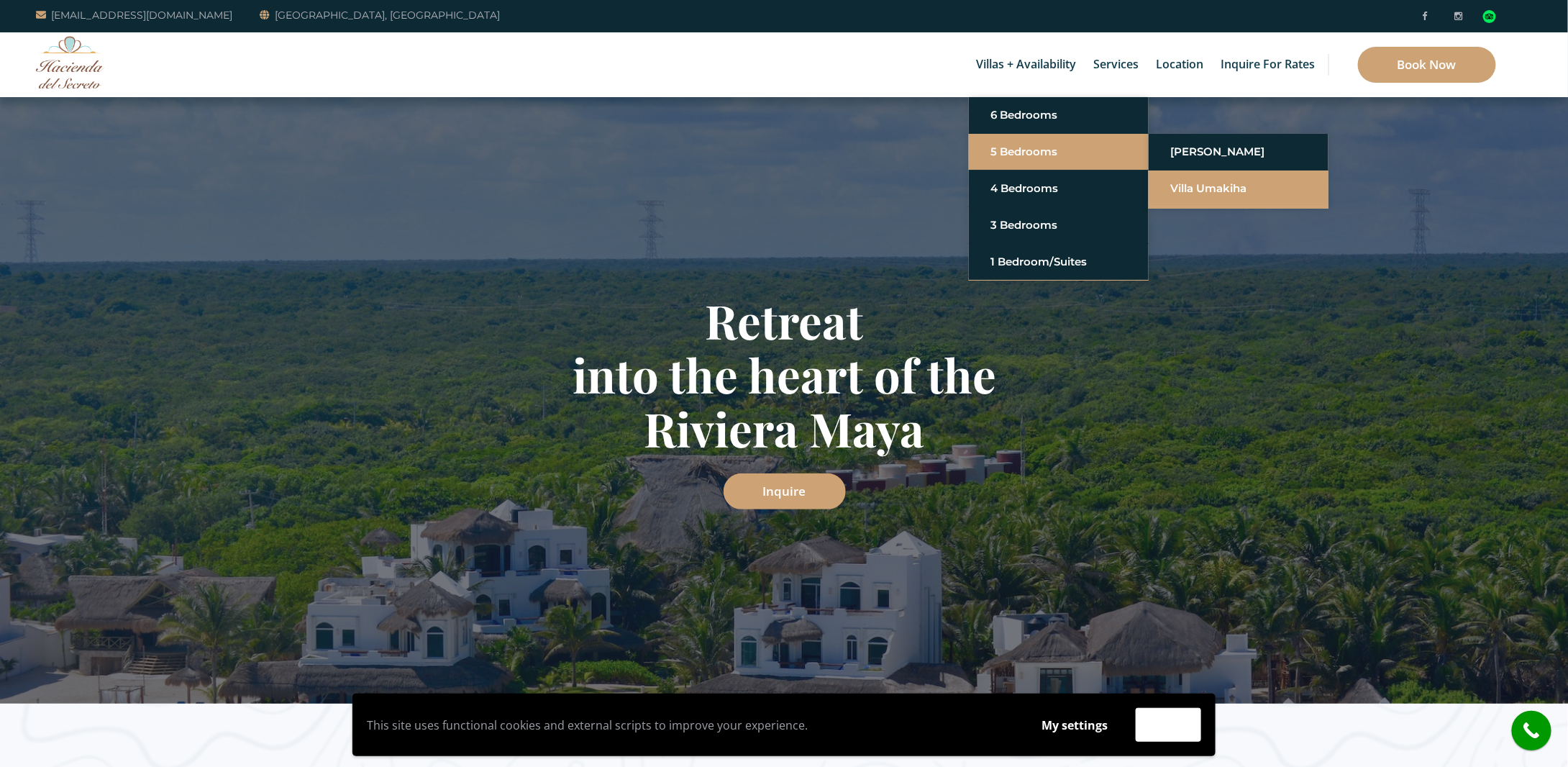
click at [1225, 189] on link "Villa Umakiha" at bounding box center [1238, 188] width 137 height 26
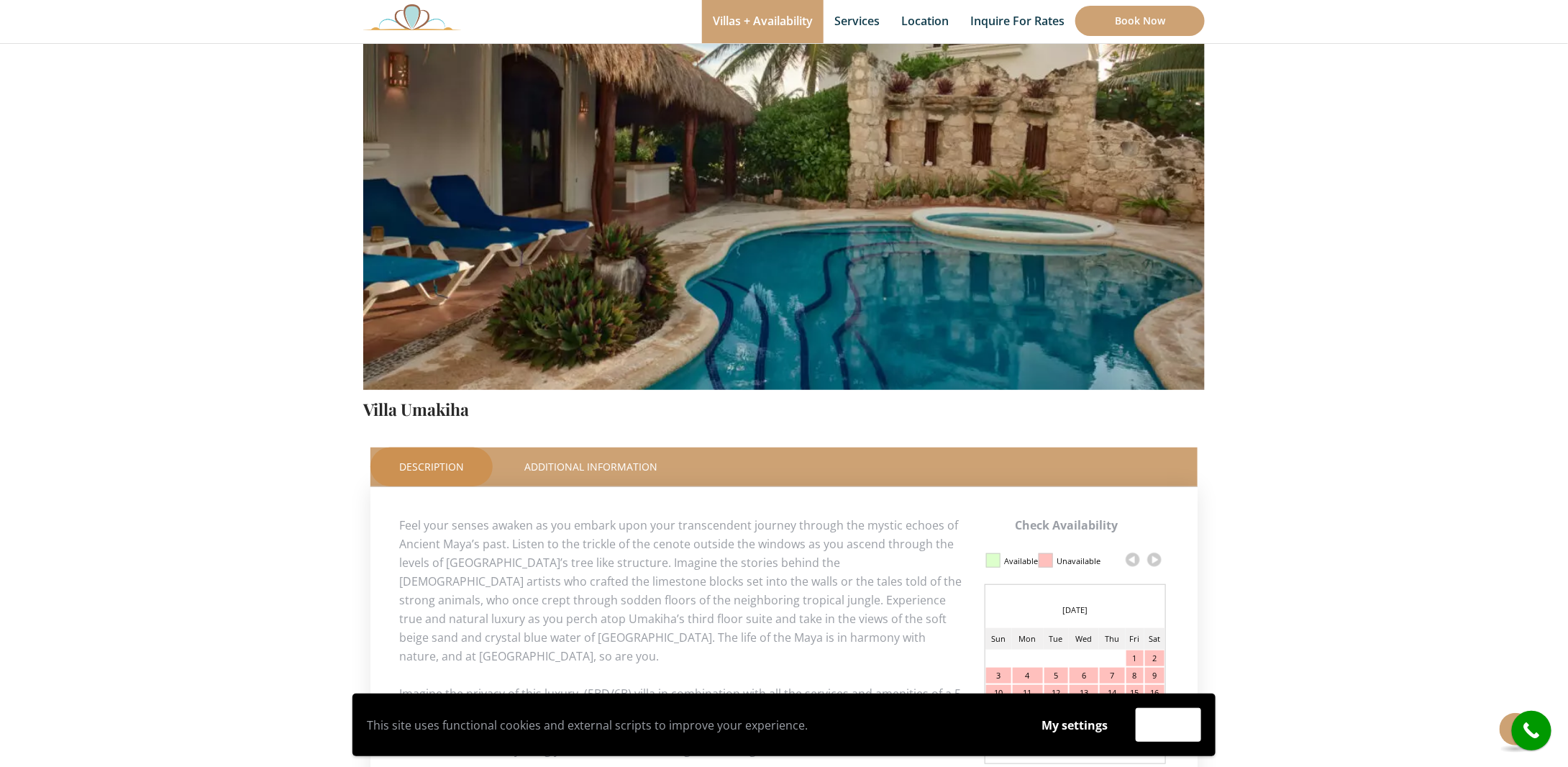
scroll to position [72, 0]
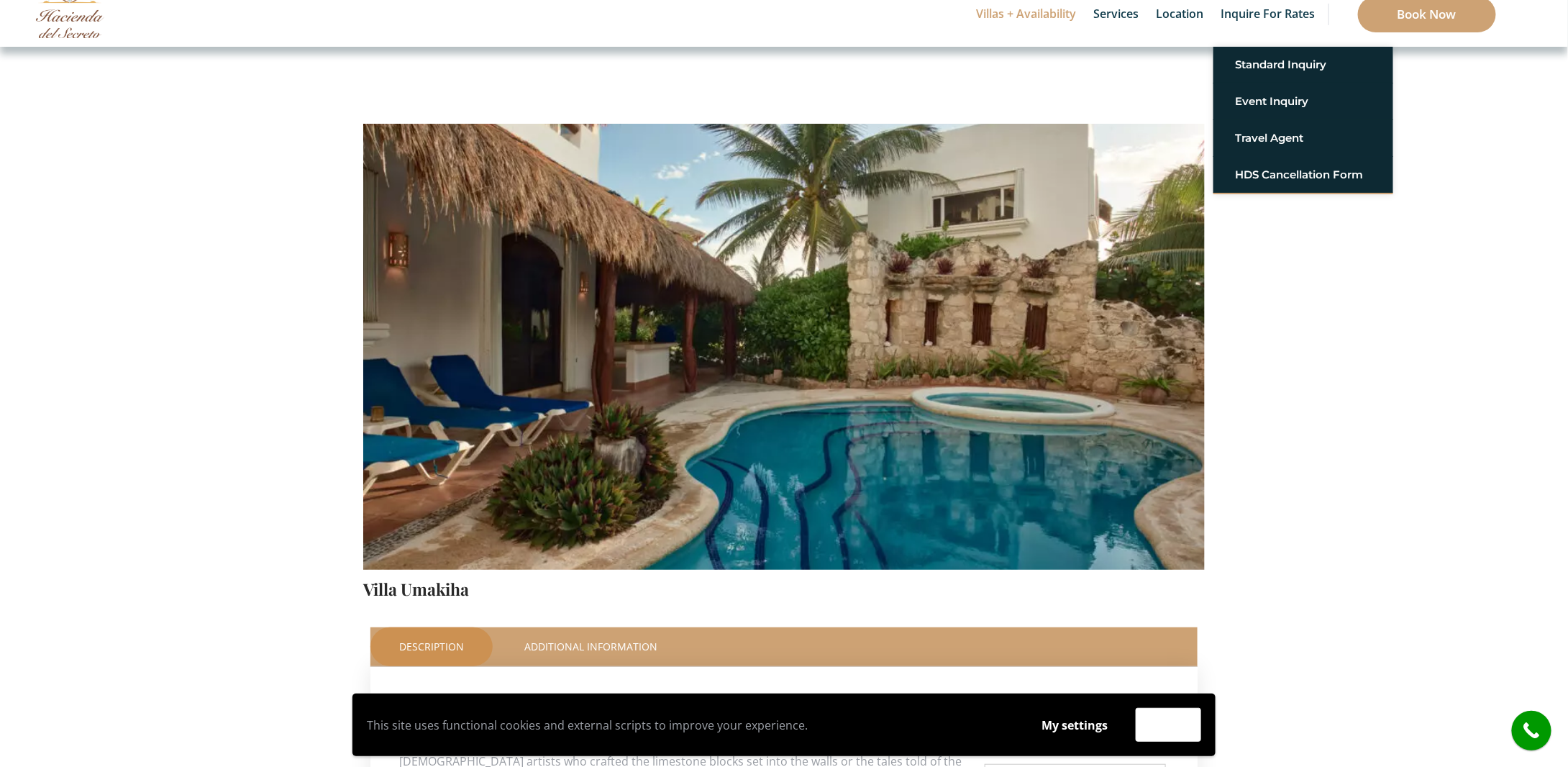
click at [1023, 371] on img at bounding box center [783, 293] width 841 height 561
click at [1024, 370] on img at bounding box center [783, 293] width 841 height 561
click at [1024, 369] on img at bounding box center [783, 293] width 841 height 561
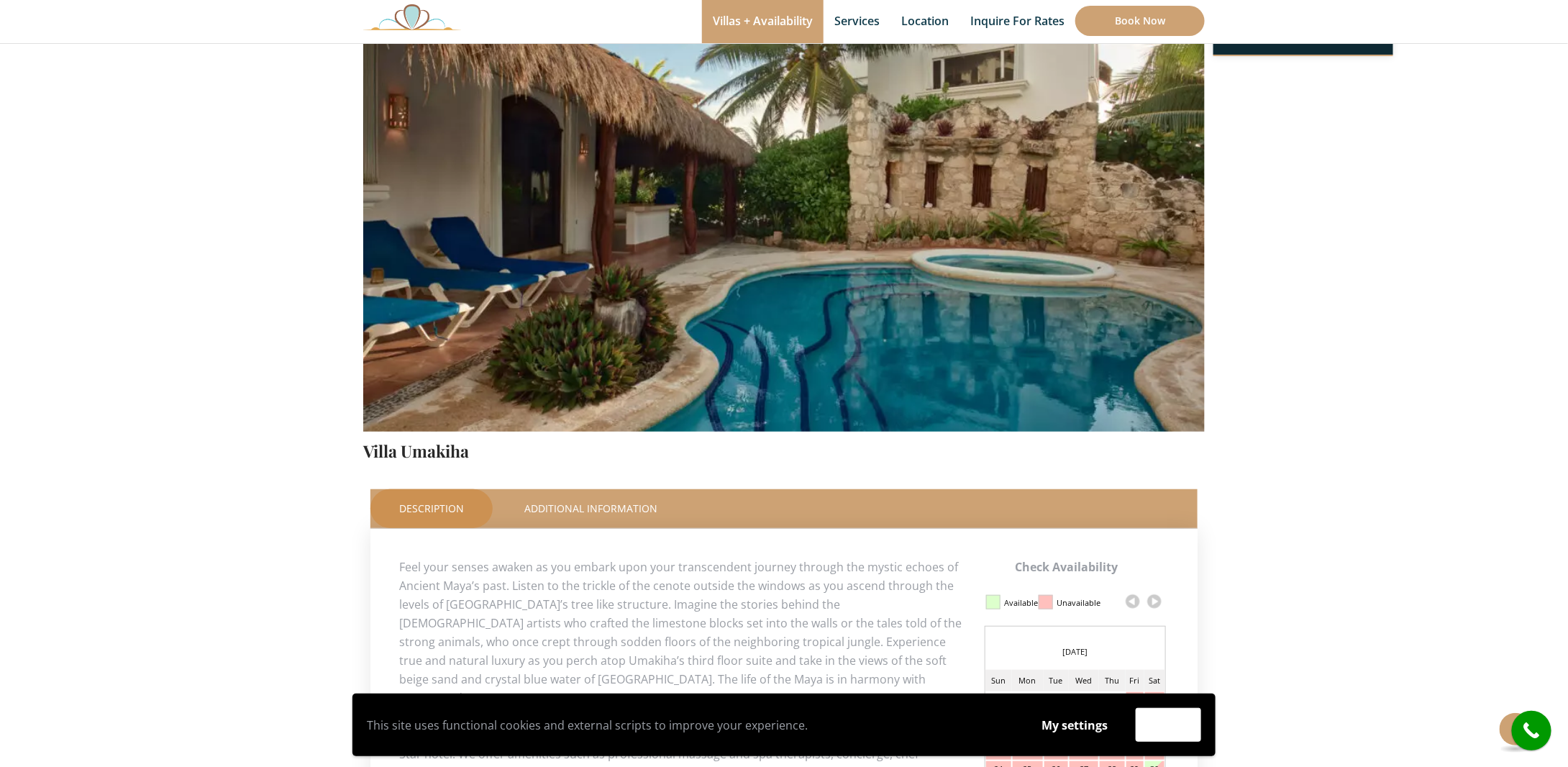
scroll to position [216, 0]
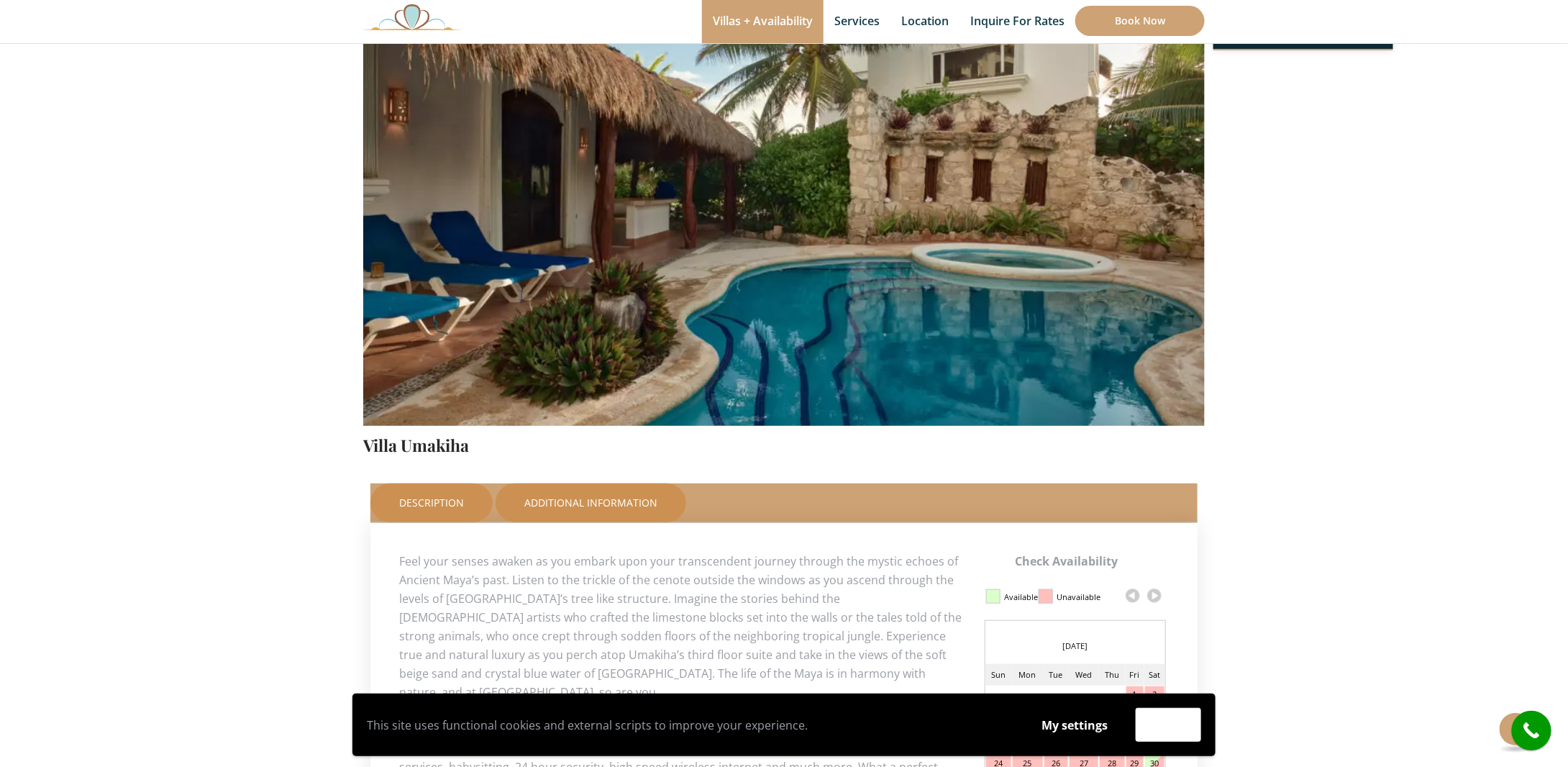
click at [629, 506] on link "Additional Information" at bounding box center [591, 502] width 191 height 39
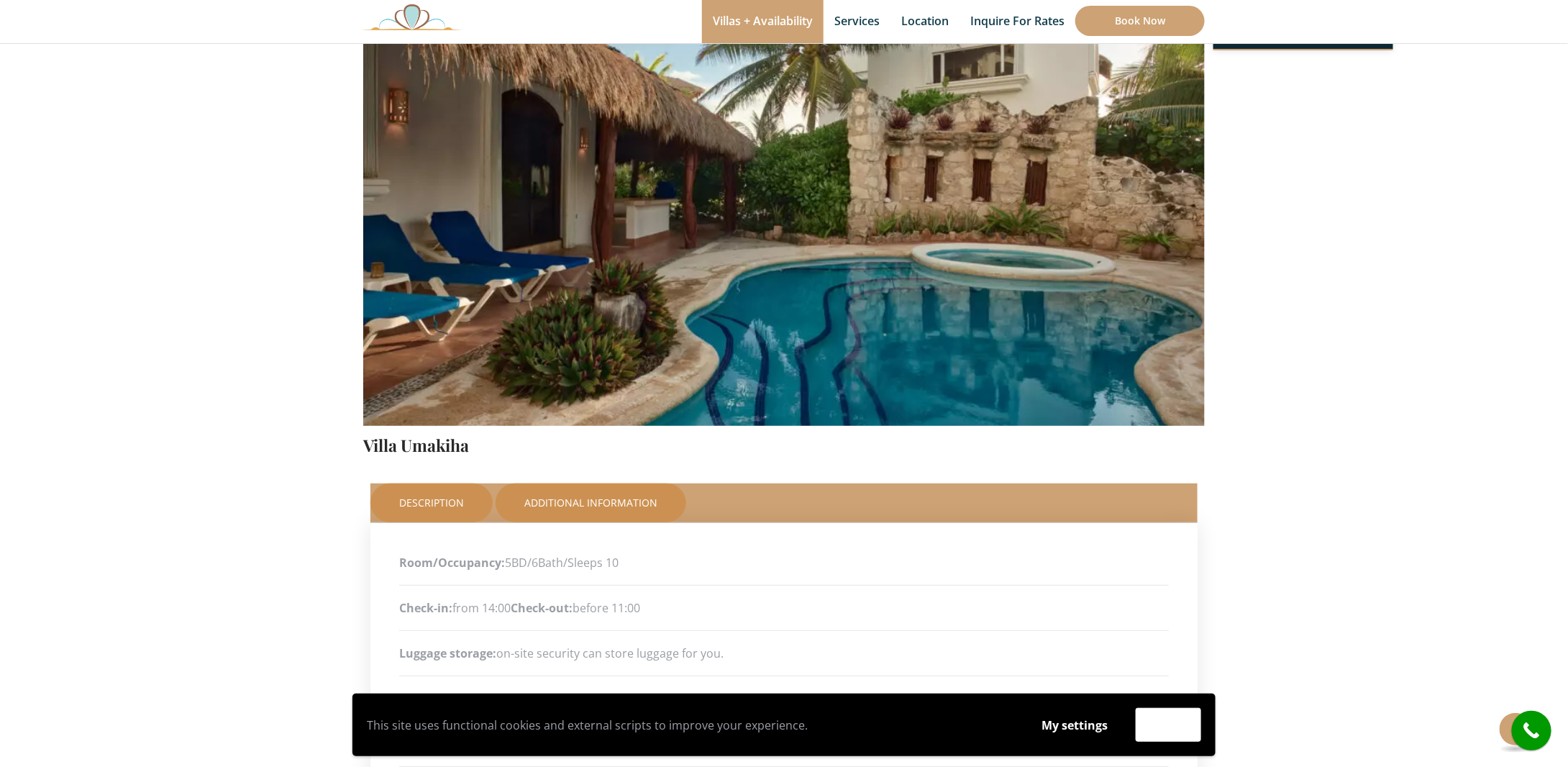
click at [446, 495] on link "Description" at bounding box center [432, 502] width 122 height 39
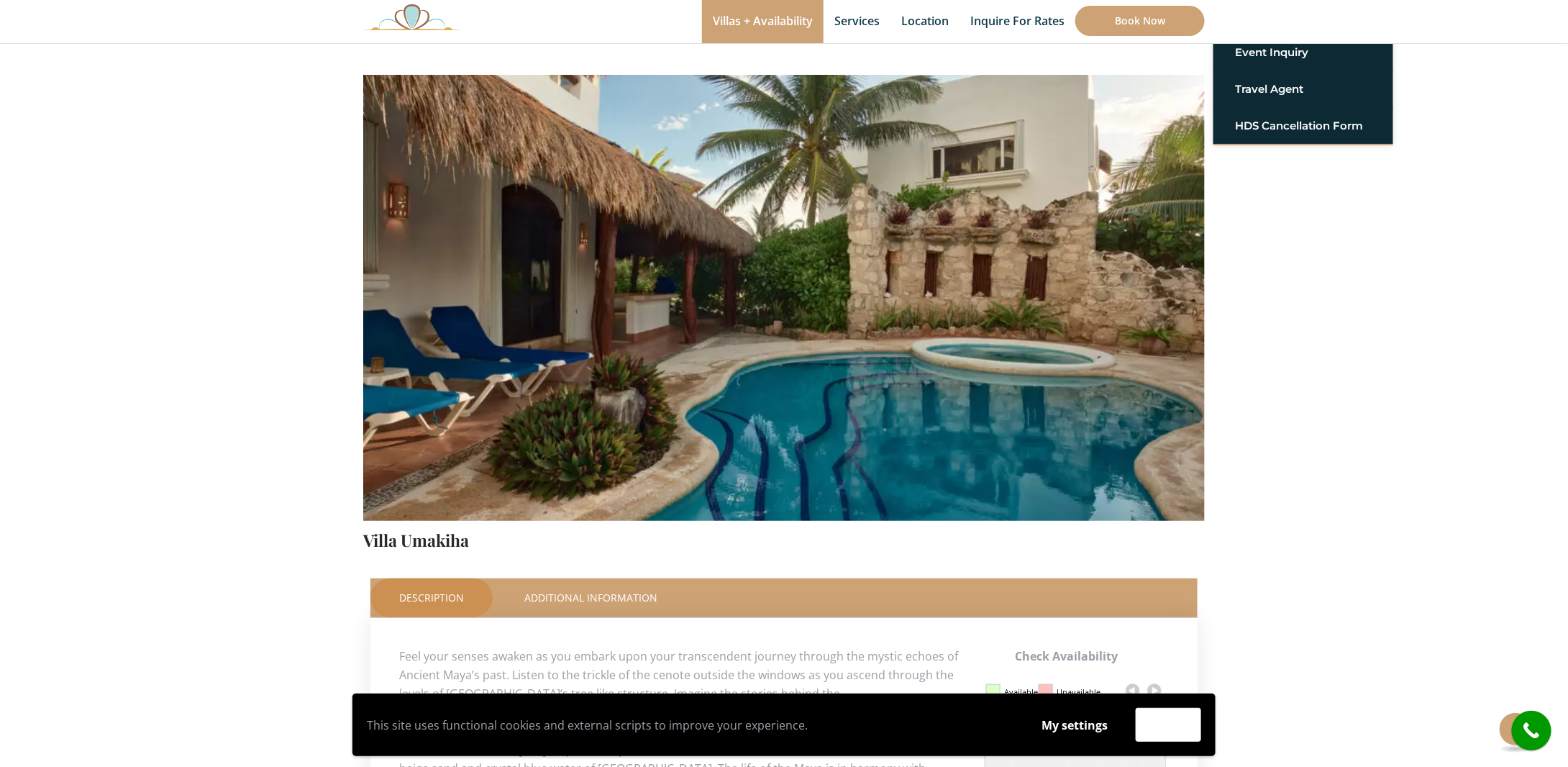
scroll to position [72, 0]
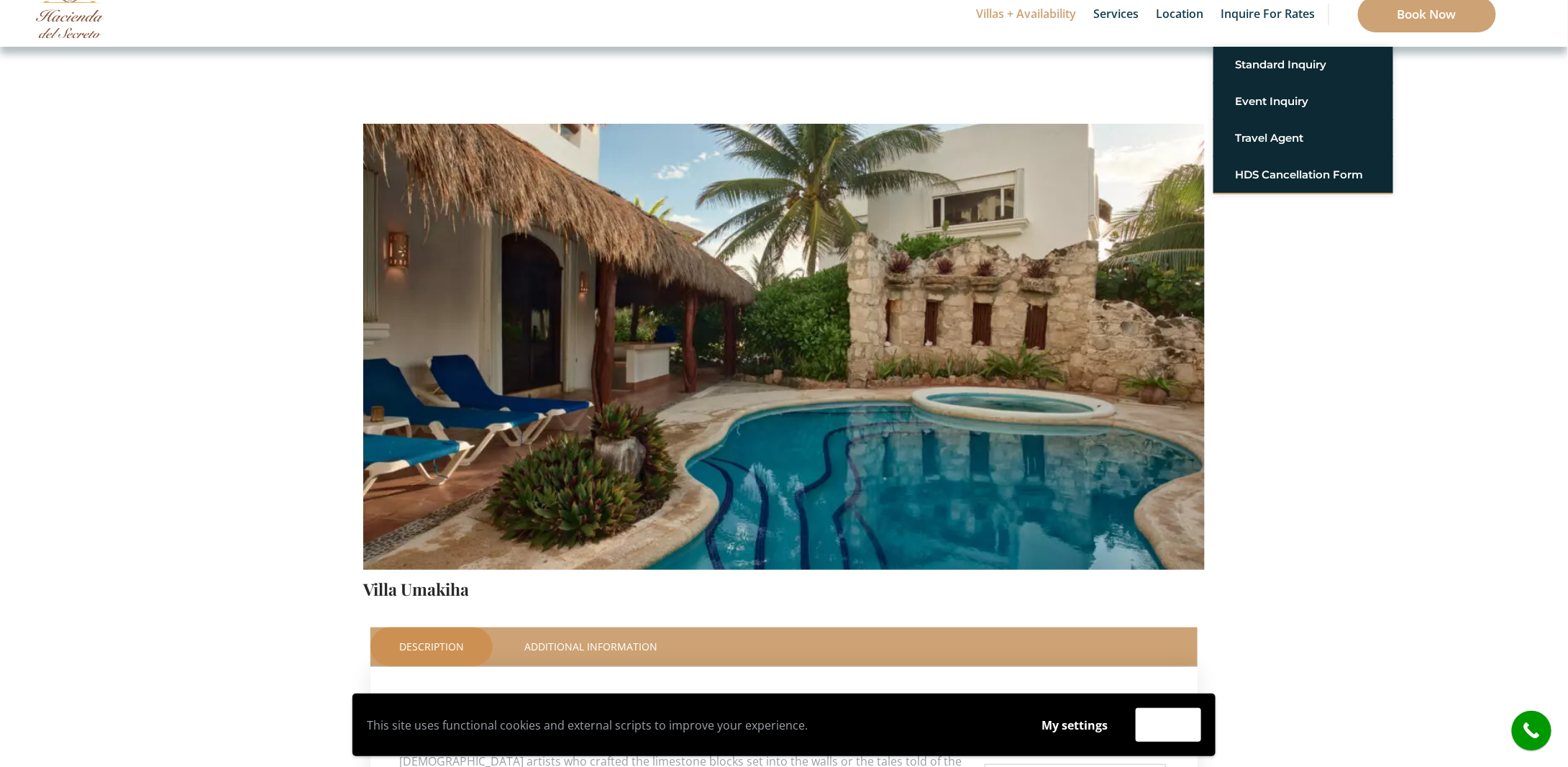
click at [971, 279] on img at bounding box center [783, 293] width 841 height 561
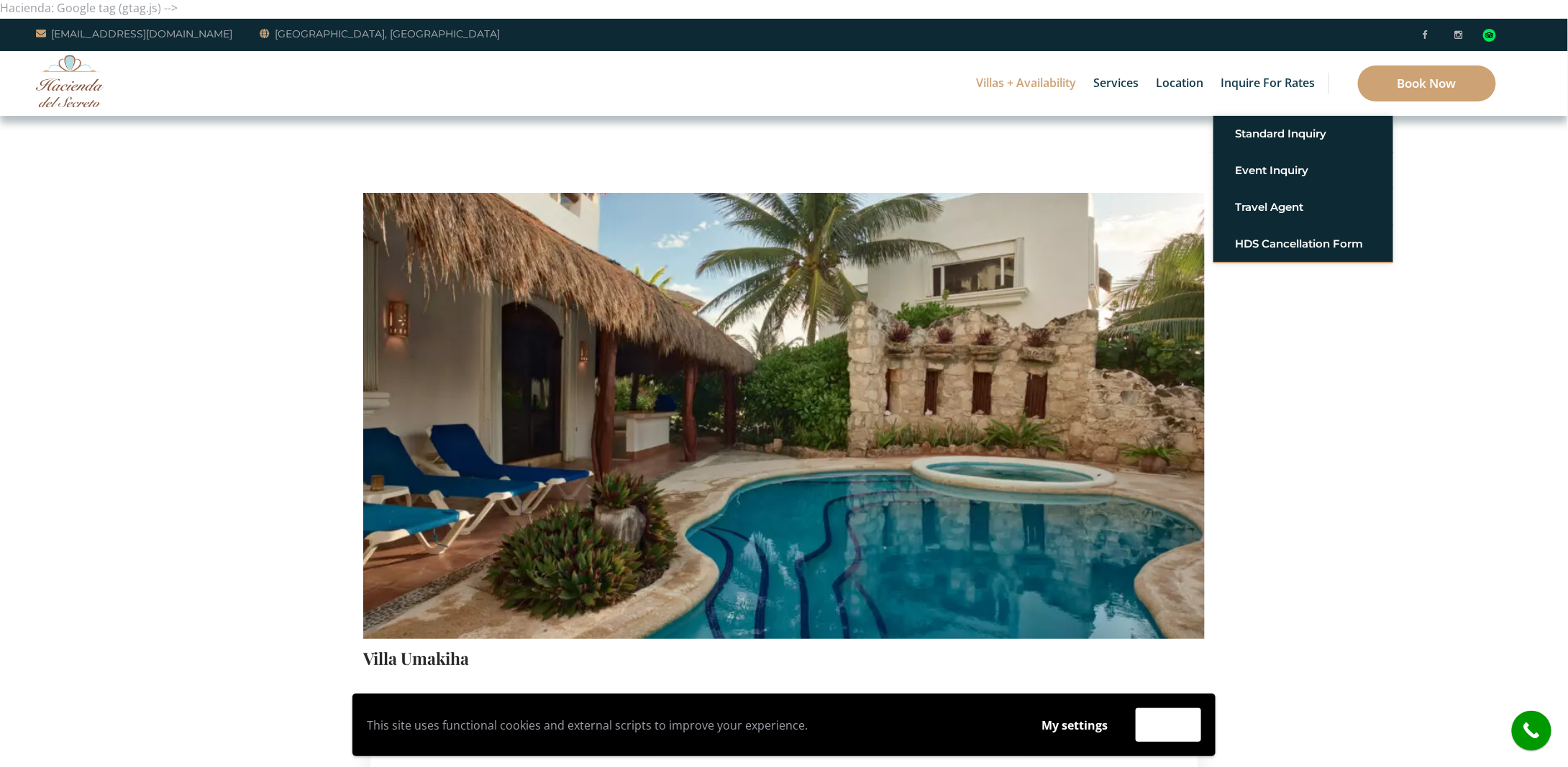
scroll to position [0, 0]
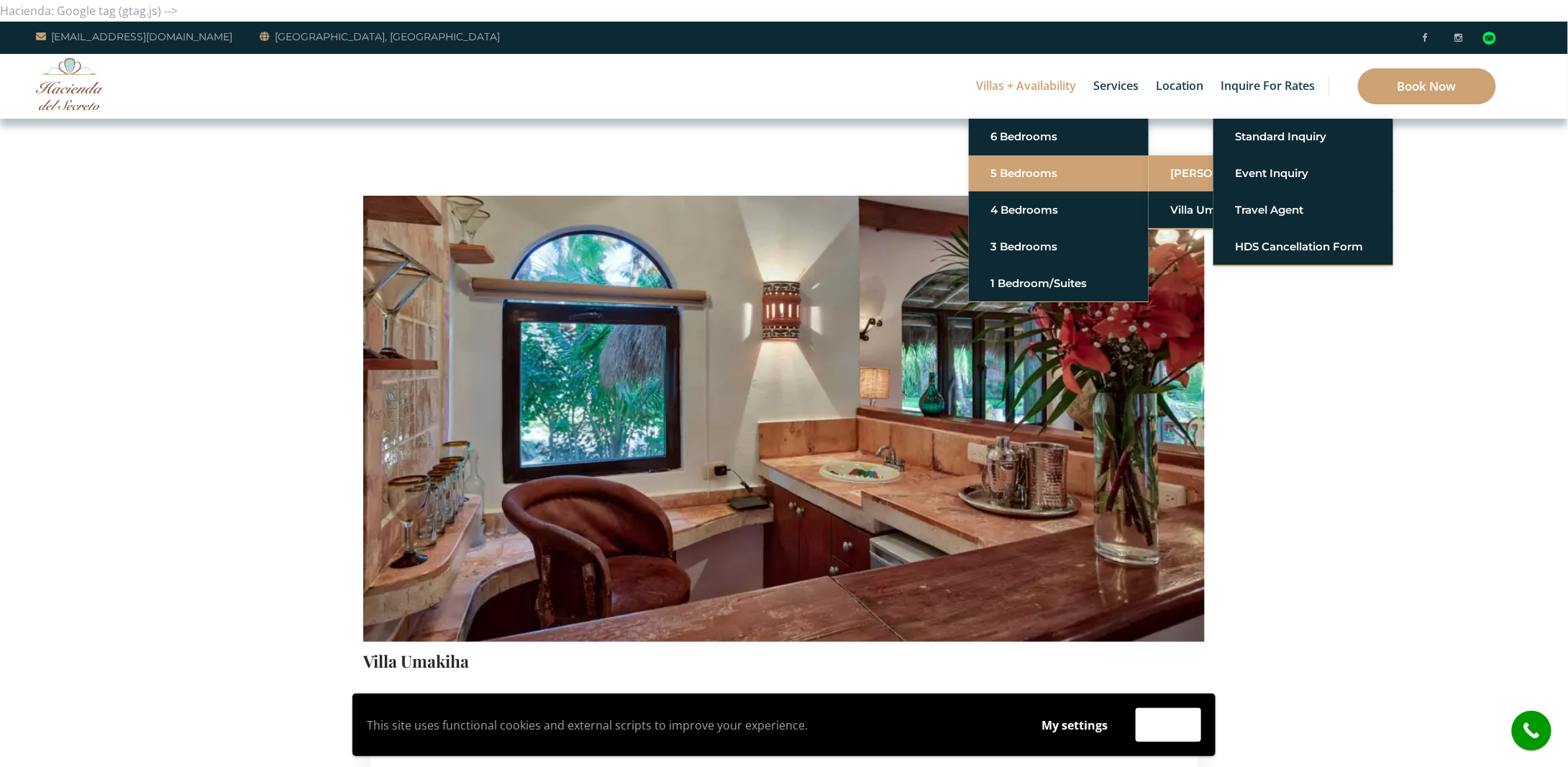
click at [1180, 173] on link "[PERSON_NAME]" at bounding box center [1238, 173] width 137 height 26
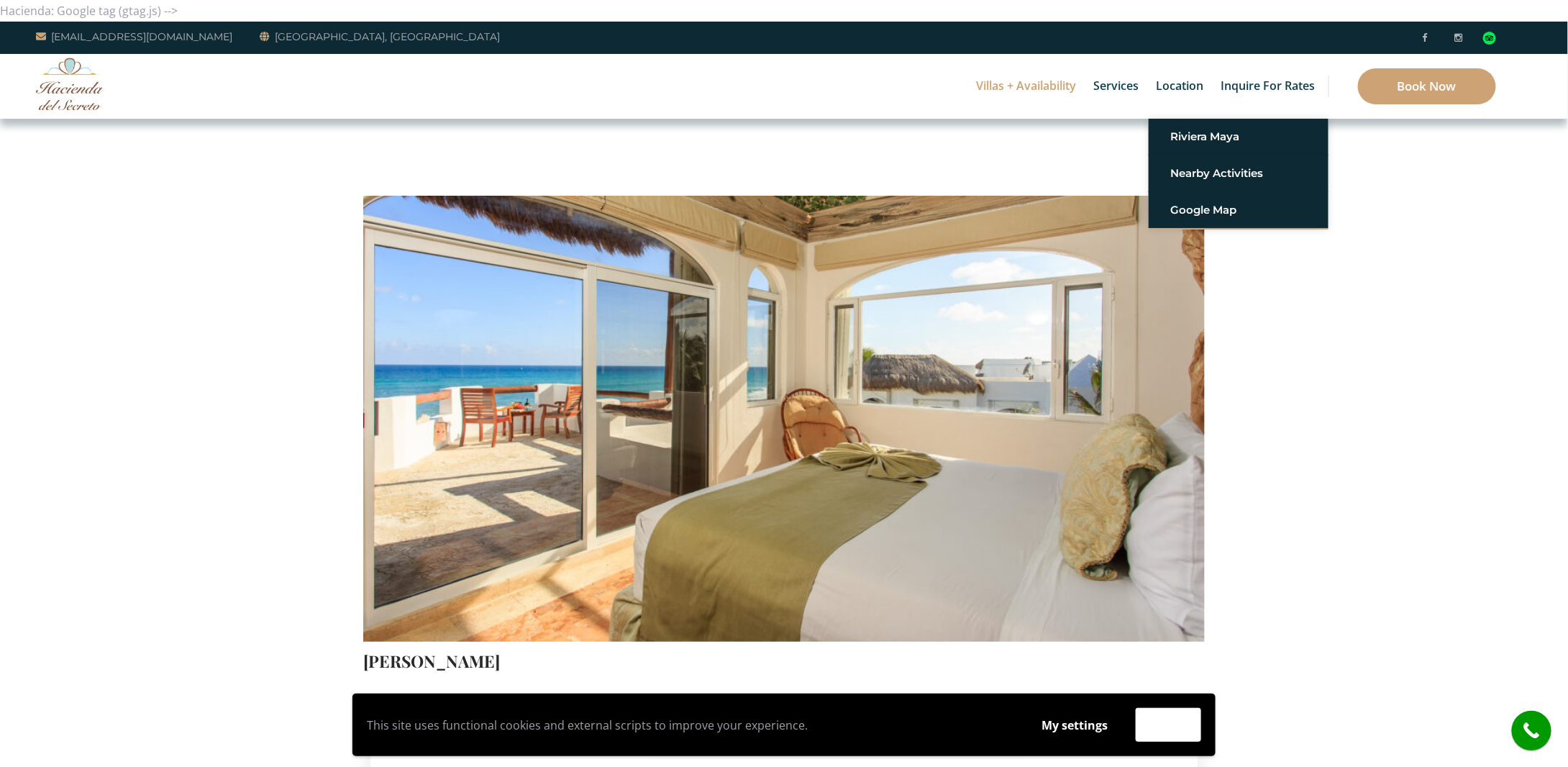
click at [906, 391] on img at bounding box center [783, 365] width 841 height 561
click at [1114, 319] on img at bounding box center [783, 365] width 841 height 561
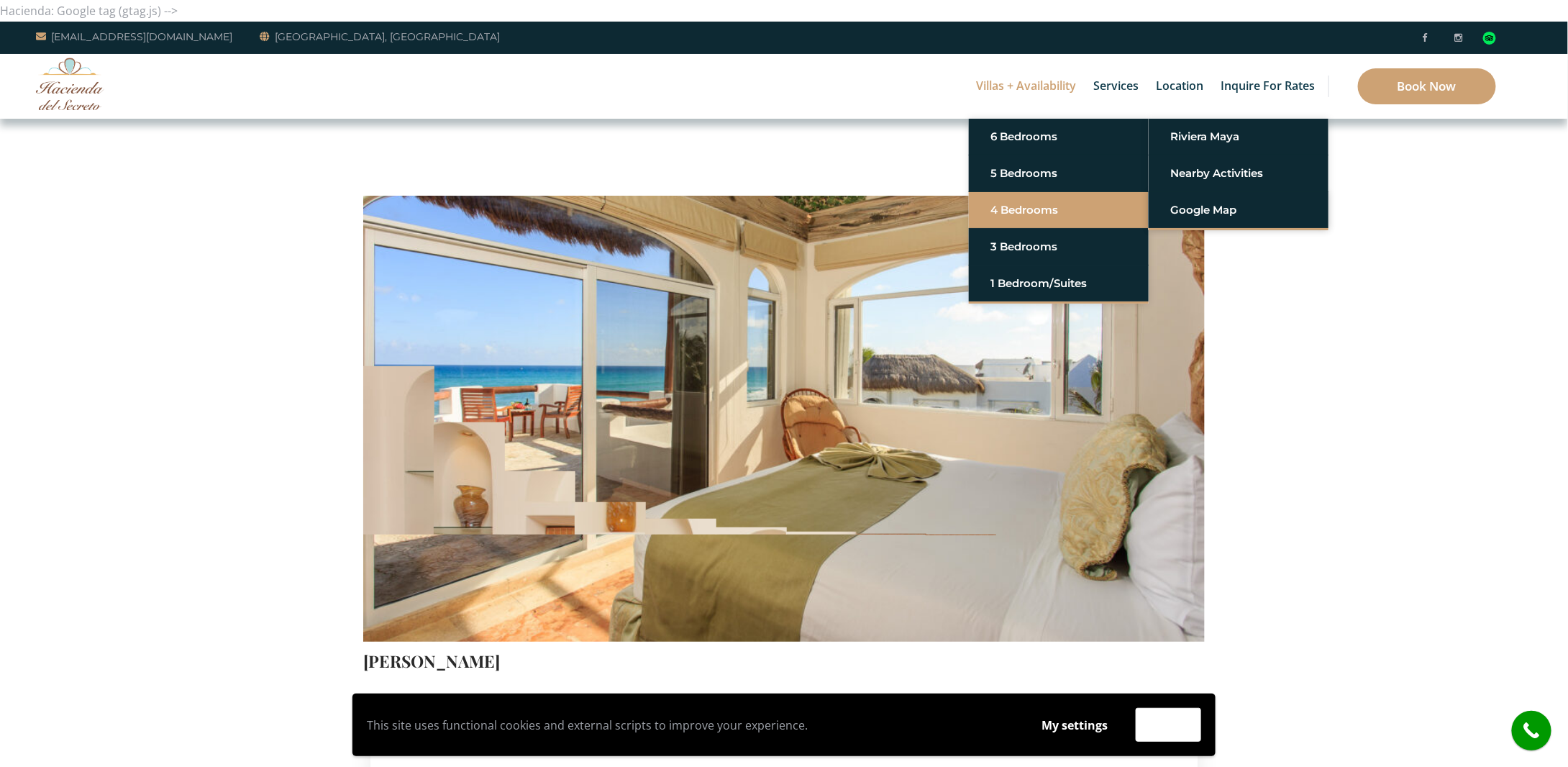
click at [1033, 212] on link "4 Bedrooms" at bounding box center [1058, 210] width 137 height 26
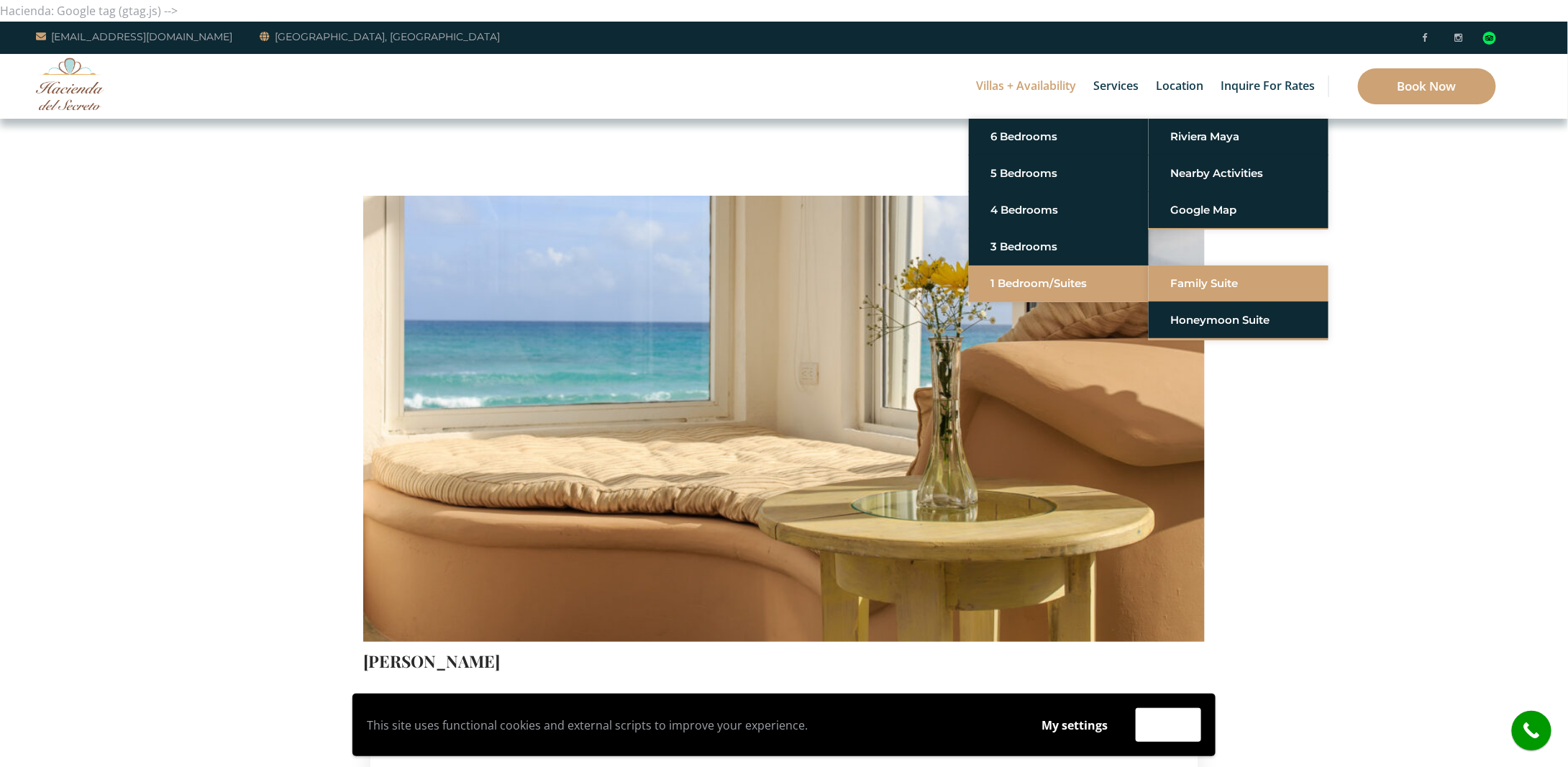
click at [1176, 279] on link "Family Suite" at bounding box center [1238, 284] width 137 height 26
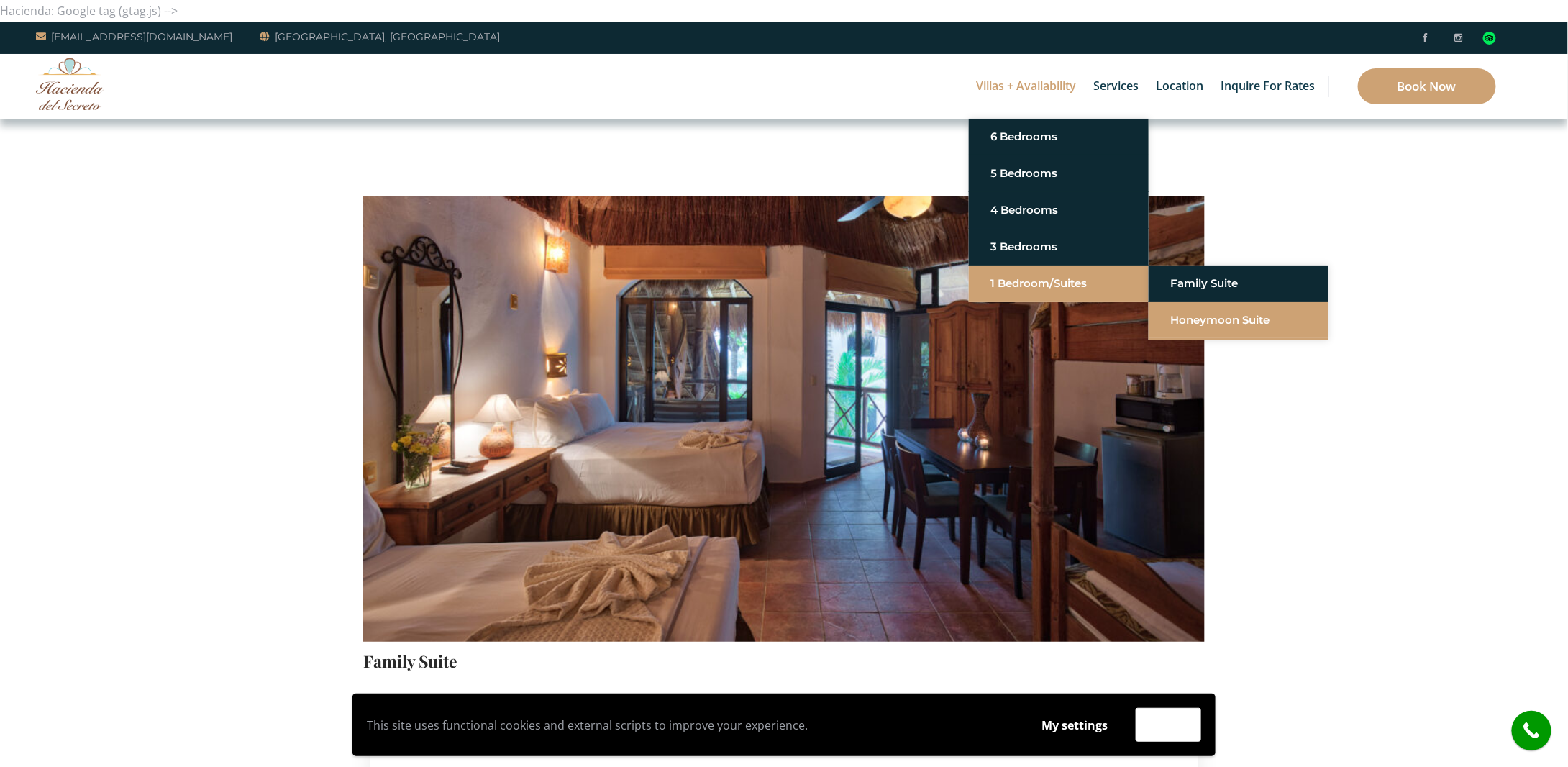
click at [1188, 316] on link "Honeymoon Suite" at bounding box center [1238, 320] width 137 height 26
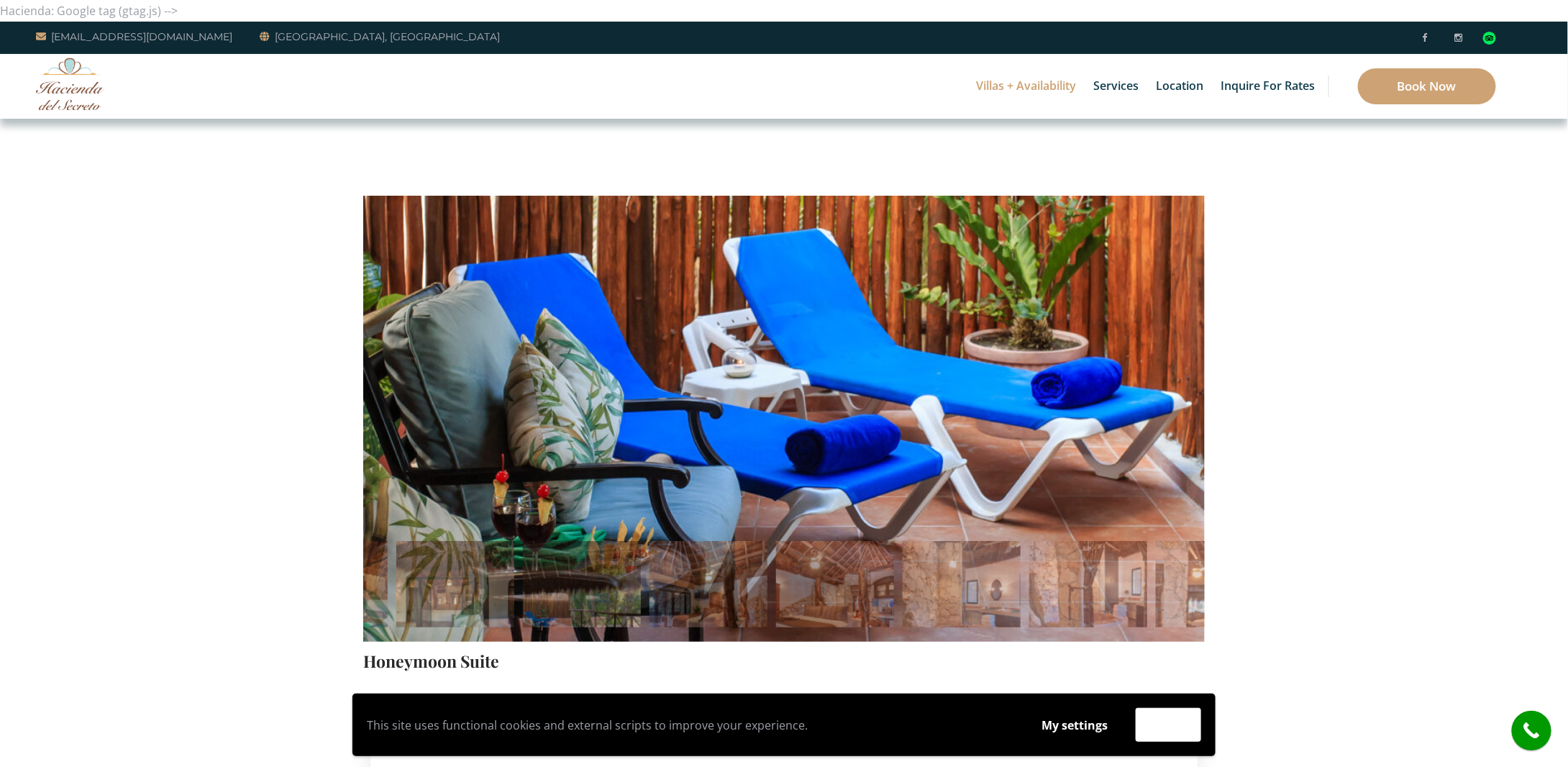
drag, startPoint x: 1279, startPoint y: 124, endPoint x: 79, endPoint y: 84, distance: 1200.7
click at [79, 84] on img at bounding box center [70, 83] width 68 height 52
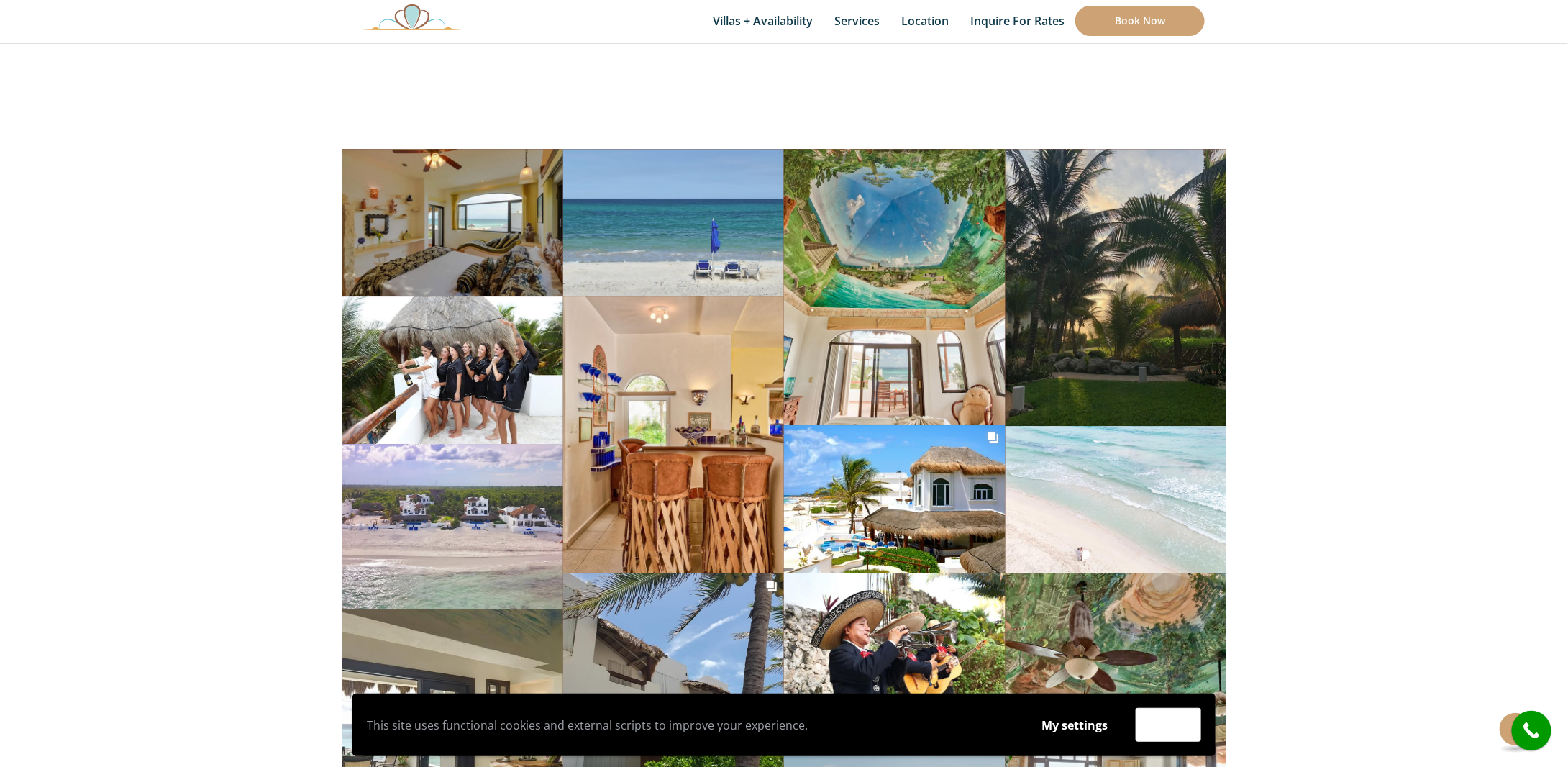
scroll to position [4894, 0]
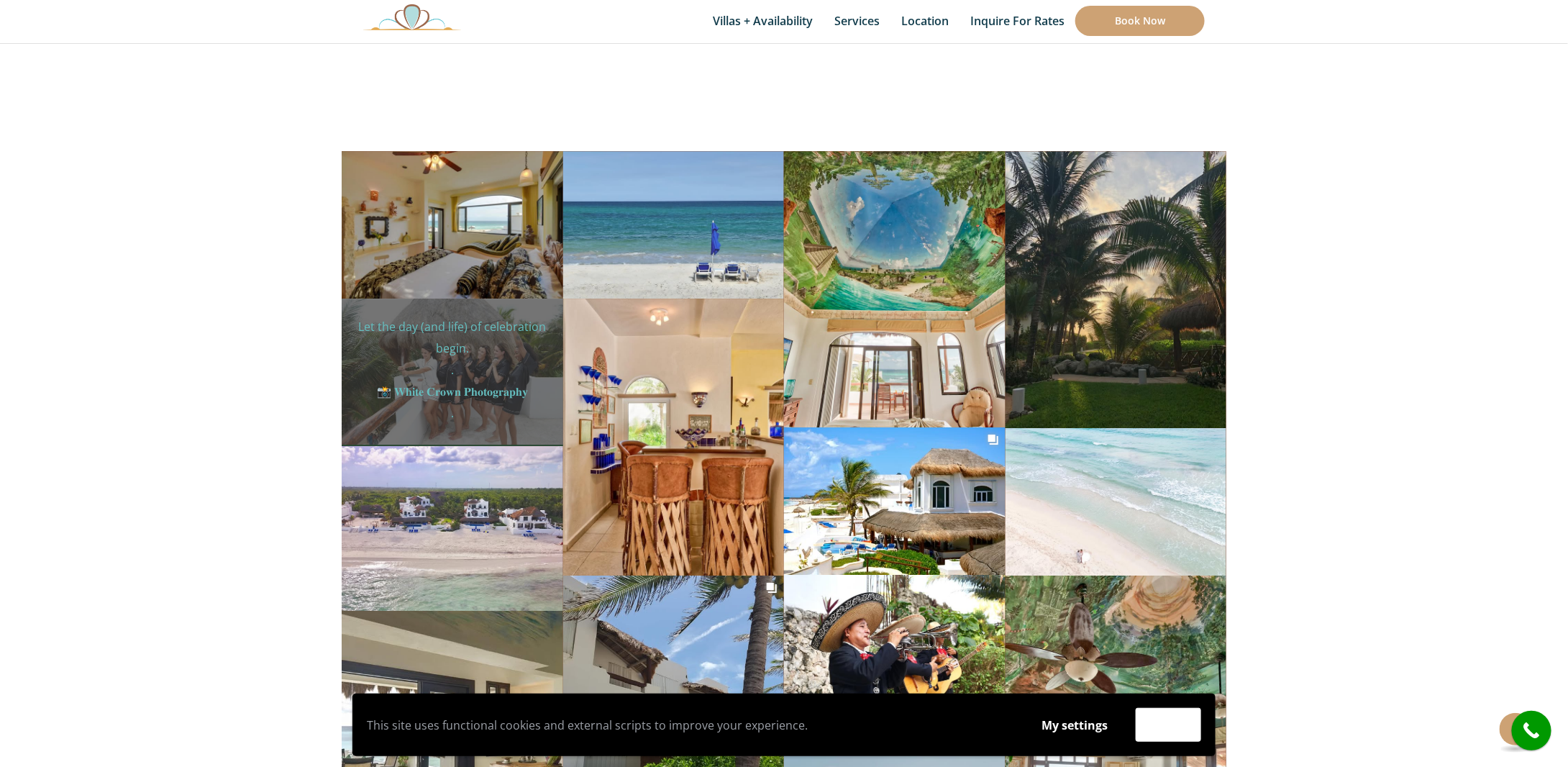
click at [478, 344] on p "Let the day (and life) of celebration begin. . 📸 𝐖𝐡𝐢𝐭𝐞 𝐂𝐫𝐨𝐰𝐧 𝐏𝐡𝐨𝐭𝐨𝐠𝐫𝐚𝐩𝐡𝐲 . #jes…" at bounding box center [452, 542] width 200 height 453
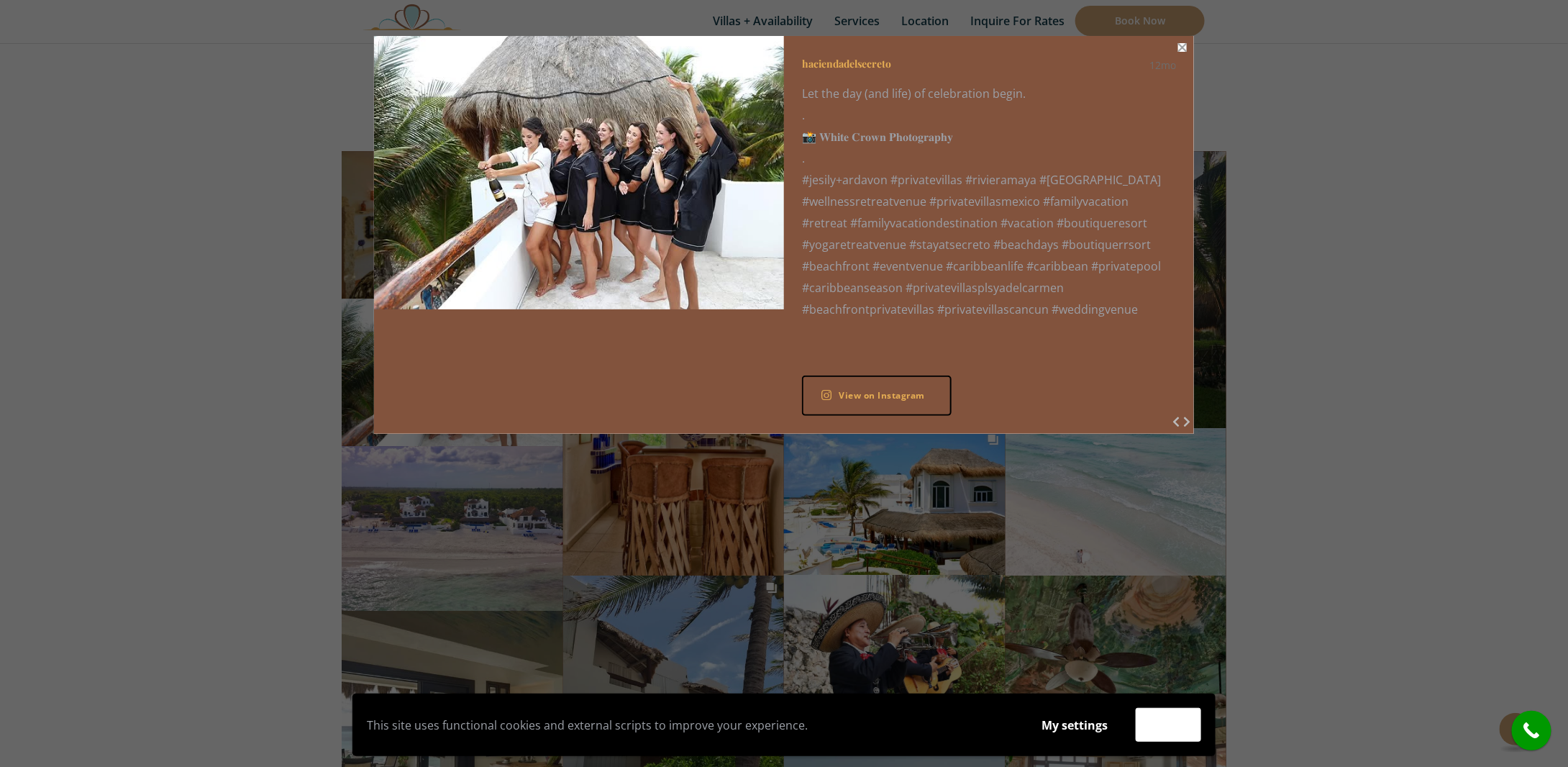
click at [1185, 48] on button "Close" at bounding box center [1182, 47] width 8 height 8
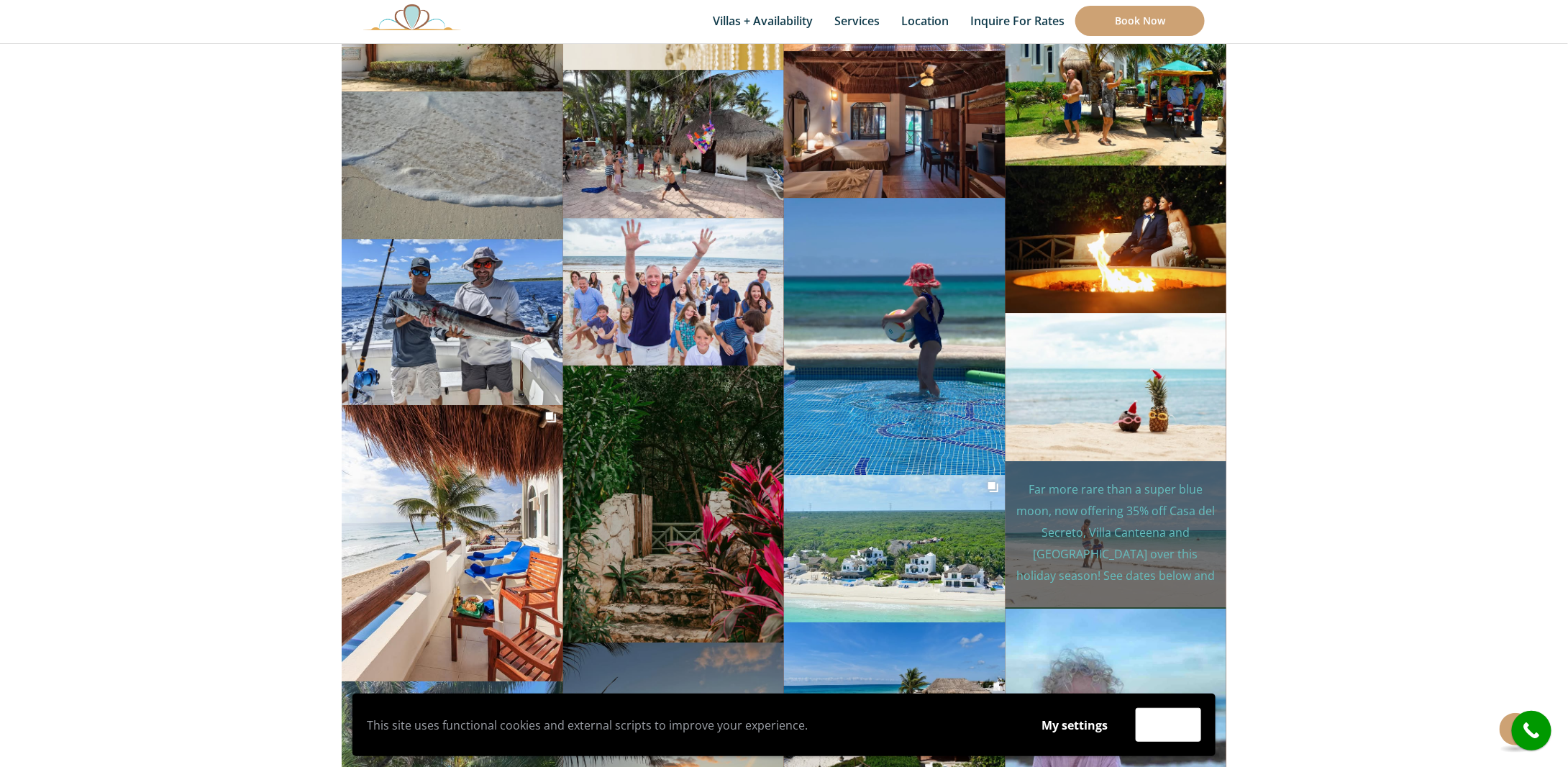
scroll to position [7628, 0]
